Goal: Transaction & Acquisition: Purchase product/service

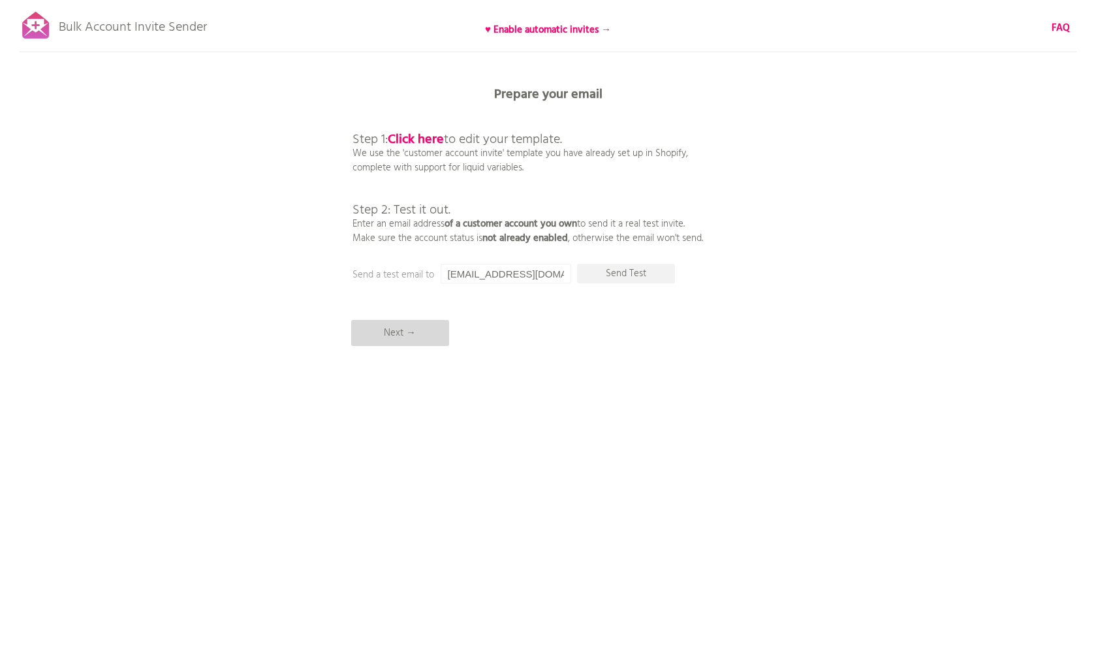
click at [435, 341] on p "Next →" at bounding box center [400, 333] width 98 height 26
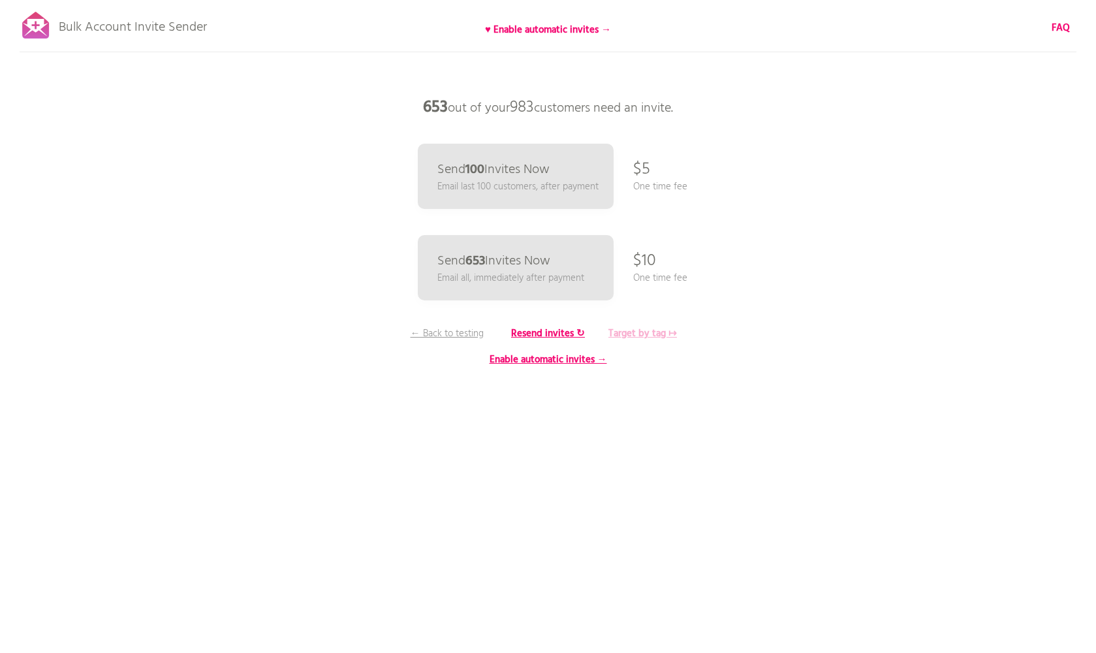
click at [629, 337] on b "Target by tag ↦" at bounding box center [642, 334] width 69 height 16
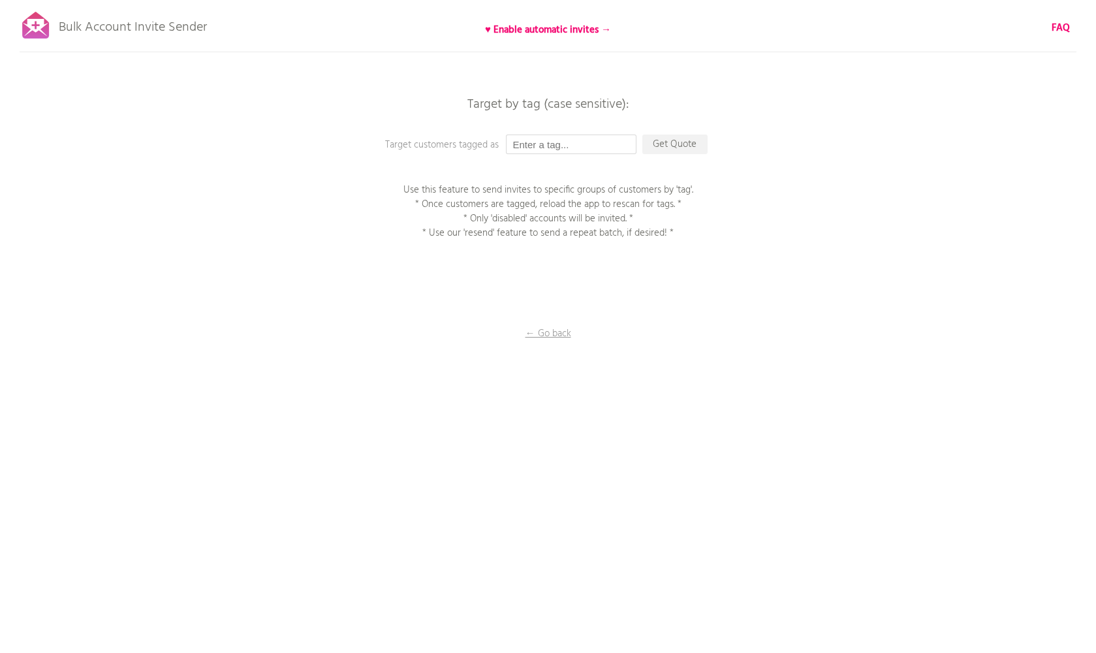
click at [568, 144] on input "text" at bounding box center [571, 144] width 131 height 20
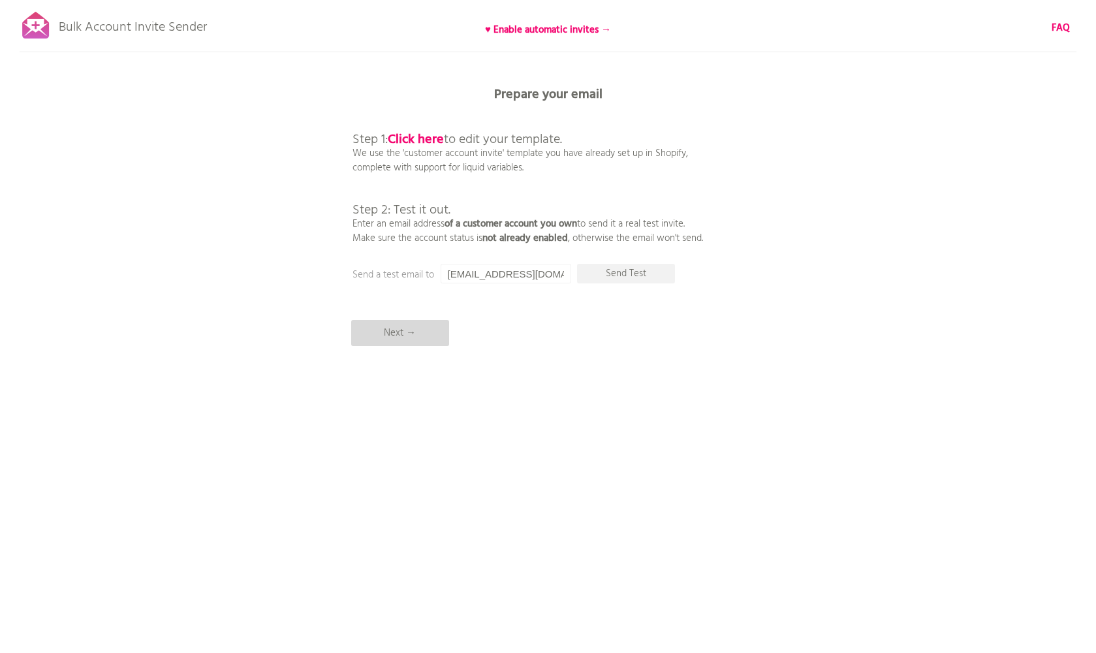
click at [429, 328] on p "Next →" at bounding box center [400, 333] width 98 height 26
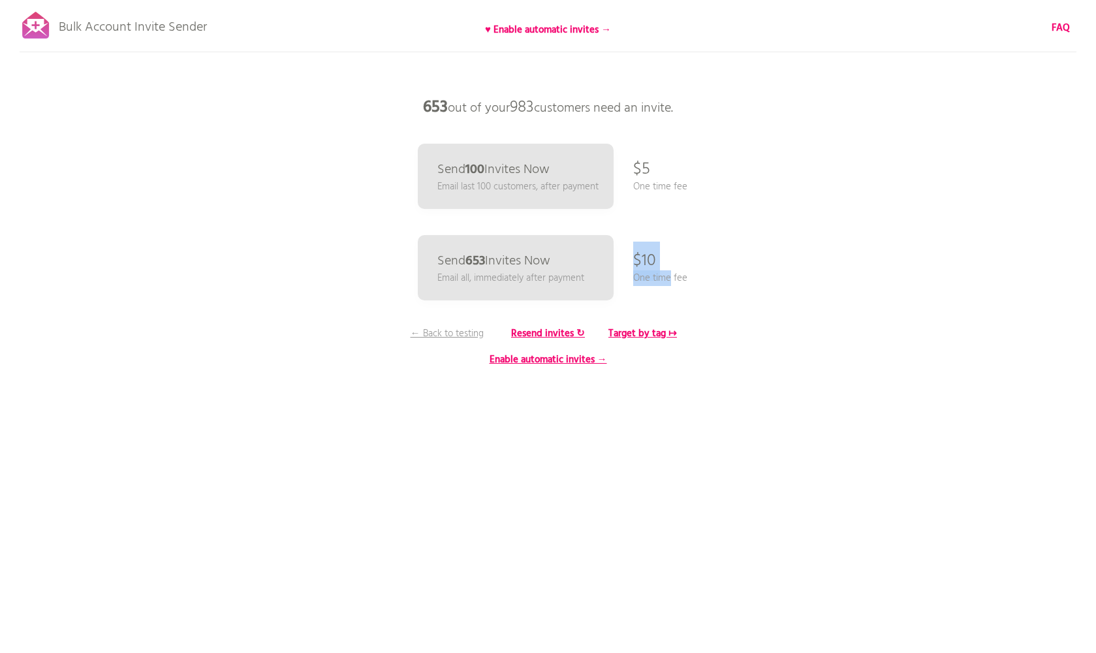
drag, startPoint x: 634, startPoint y: 252, endPoint x: 668, endPoint y: 270, distance: 39.1
click at [668, 300] on div "Send 653 Invites Now Email all, immediately after payment $10 One time fee" at bounding box center [548, 300] width 1096 height 0
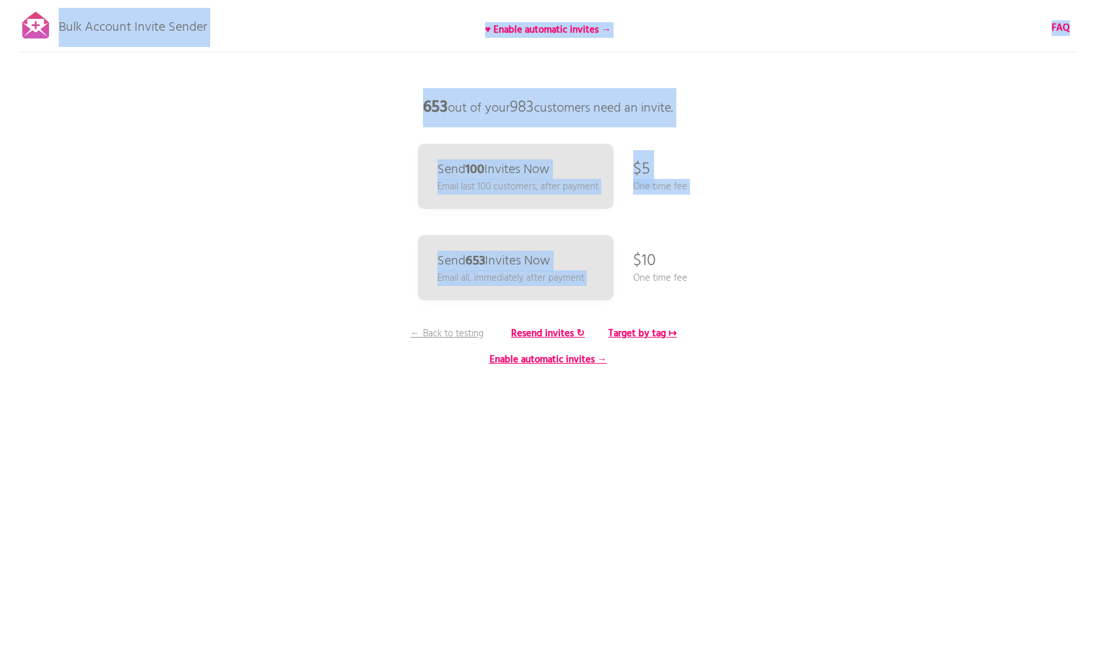
drag, startPoint x: 705, startPoint y: 280, endPoint x: 636, endPoint y: 249, distance: 75.3
click at [636, 249] on div "Bulk Account Invite Sender ♥ Enable automatic invites → FAQ Synced all customer…" at bounding box center [548, 228] width 1096 height 457
click at [702, 273] on div "Bulk Account Invite Sender ♥ Enable automatic invites → FAQ Synced all customer…" at bounding box center [548, 228] width 1096 height 457
drag, startPoint x: 632, startPoint y: 257, endPoint x: 662, endPoint y: 264, distance: 30.7
click at [662, 264] on div "Bulk Account Invite Sender ♥ Enable automatic invites → FAQ Synced all customer…" at bounding box center [548, 228] width 1096 height 457
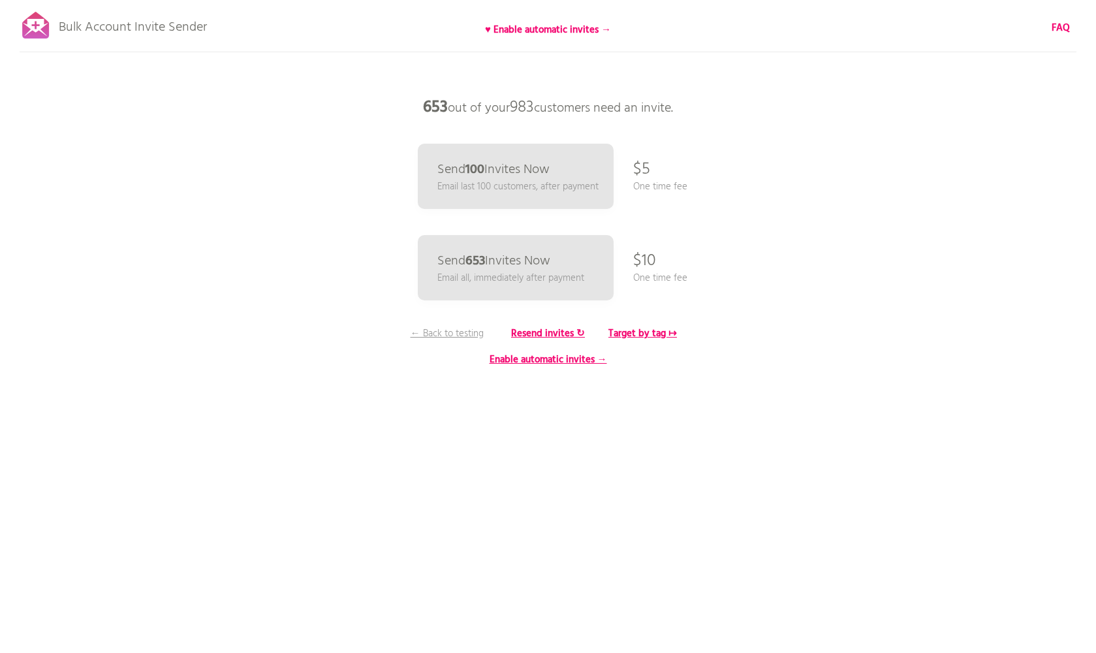
click at [690, 277] on div "Bulk Account Invite Sender ♥ Enable automatic invites → FAQ Synced all customer…" at bounding box center [548, 228] width 1096 height 457
click at [510, 273] on p "Email all, immediately after payment" at bounding box center [510, 278] width 151 height 15
